Goal: Task Accomplishment & Management: Use online tool/utility

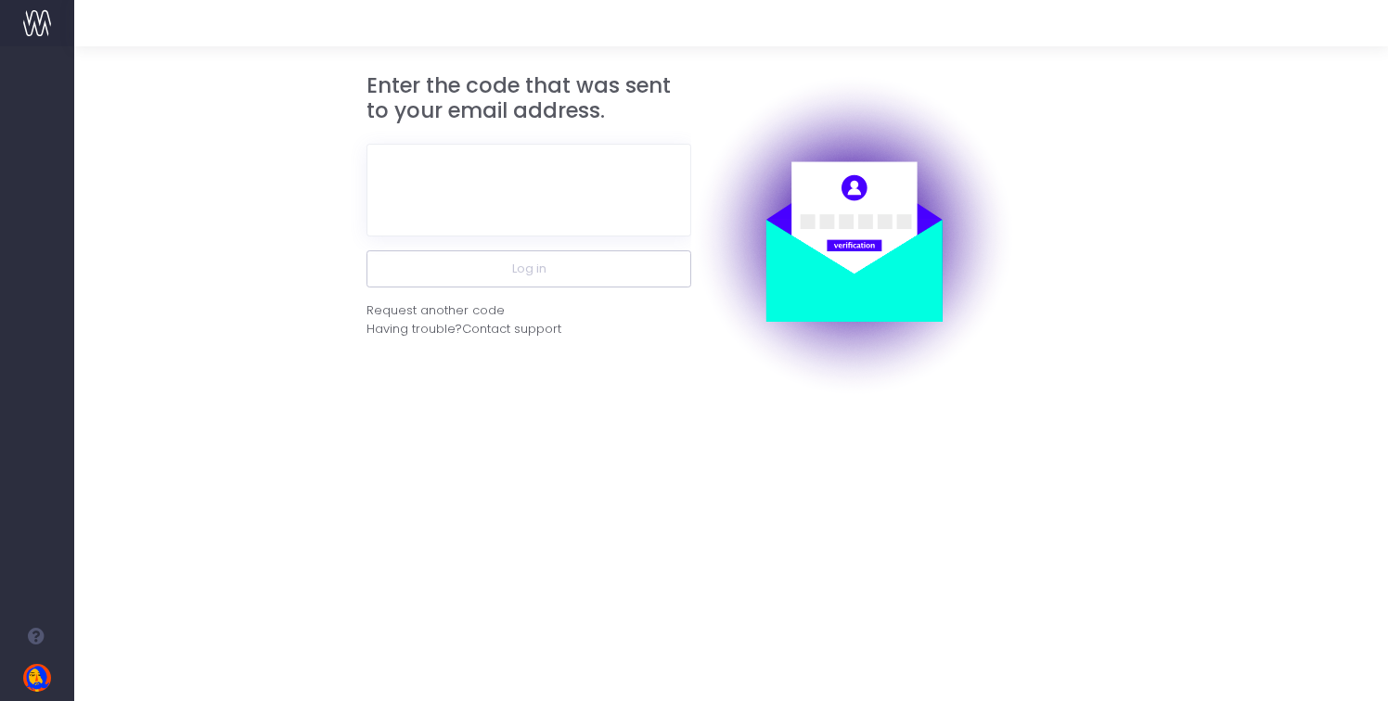
click at [502, 126] on div "Enter the code that was sent to your email address. Log in Request another code…" at bounding box center [528, 235] width 325 height 325
click at [484, 160] on input "text" at bounding box center [528, 190] width 325 height 93
click at [631, 174] on input "text" at bounding box center [528, 190] width 325 height 93
paste input "131320"
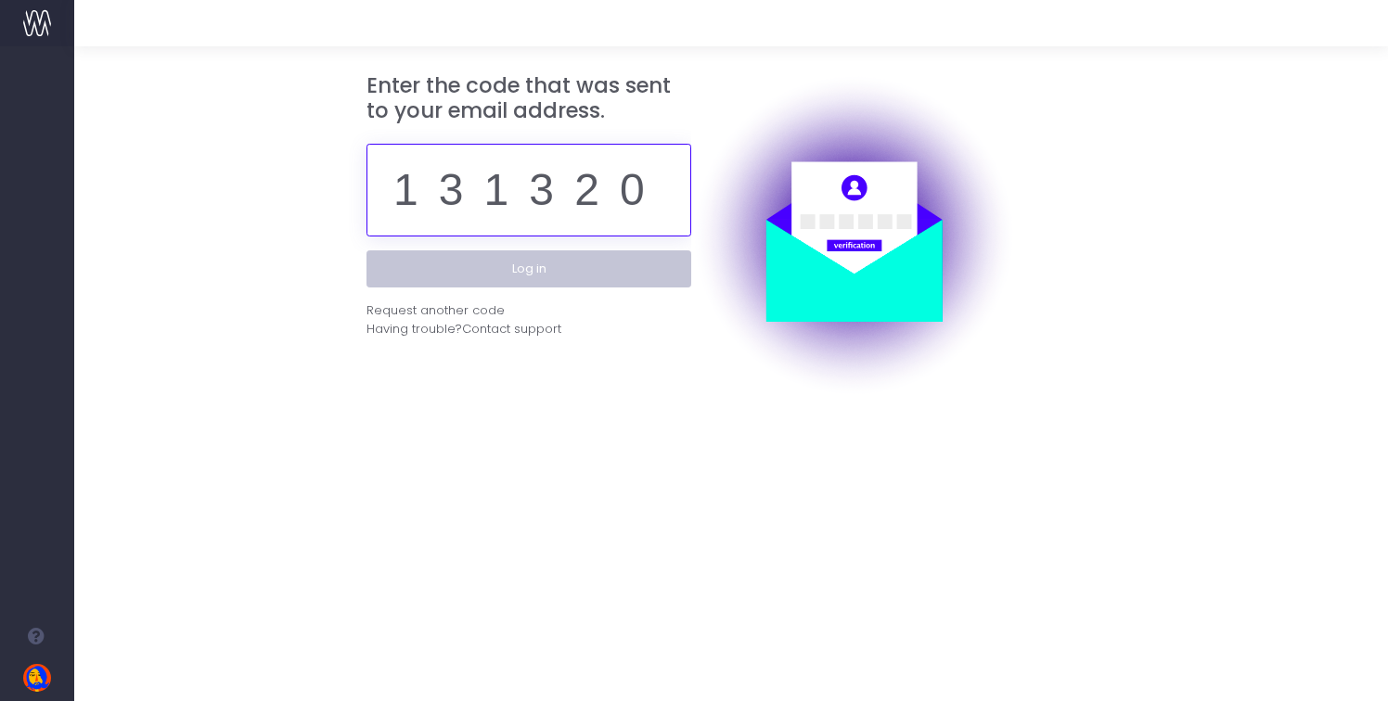
type input "131320"
click at [559, 262] on button "Log in" at bounding box center [528, 269] width 325 height 37
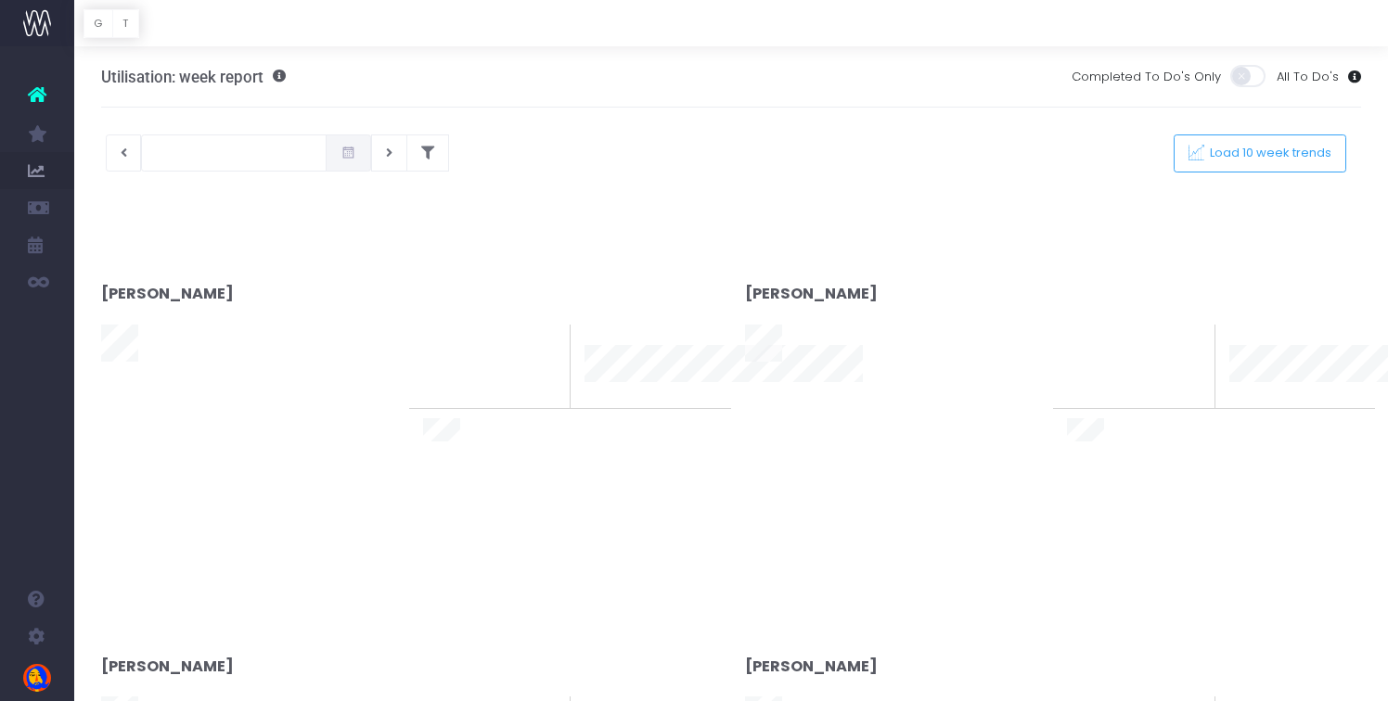
type input "[DATE]"
